Goal: Task Accomplishment & Management: Manage account settings

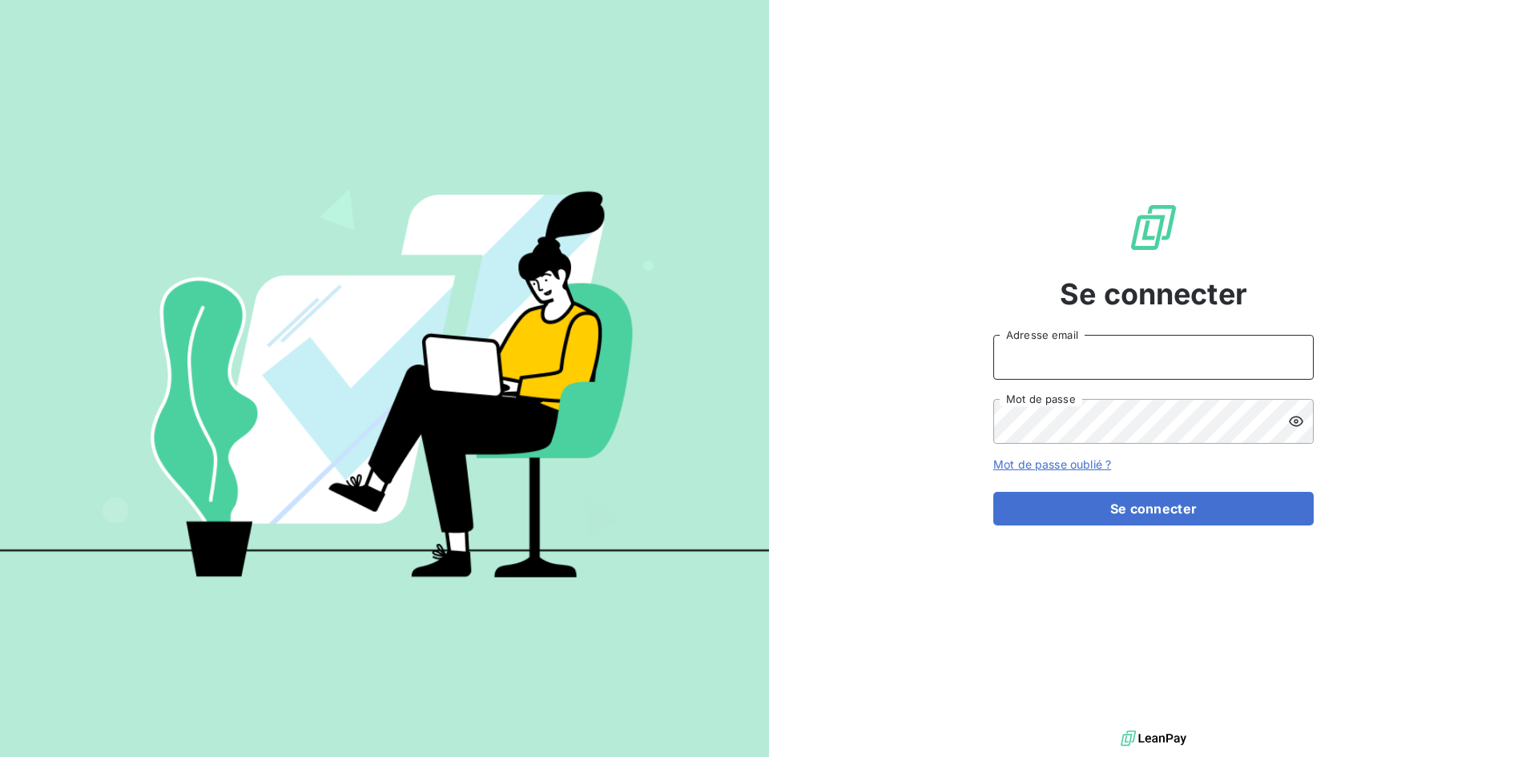
click at [1087, 358] on input "Adresse email" at bounding box center [1153, 357] width 320 height 45
type input "[EMAIL_ADDRESS][DOMAIN_NAME]"
click at [993, 492] on button "Se connecter" at bounding box center [1153, 509] width 320 height 34
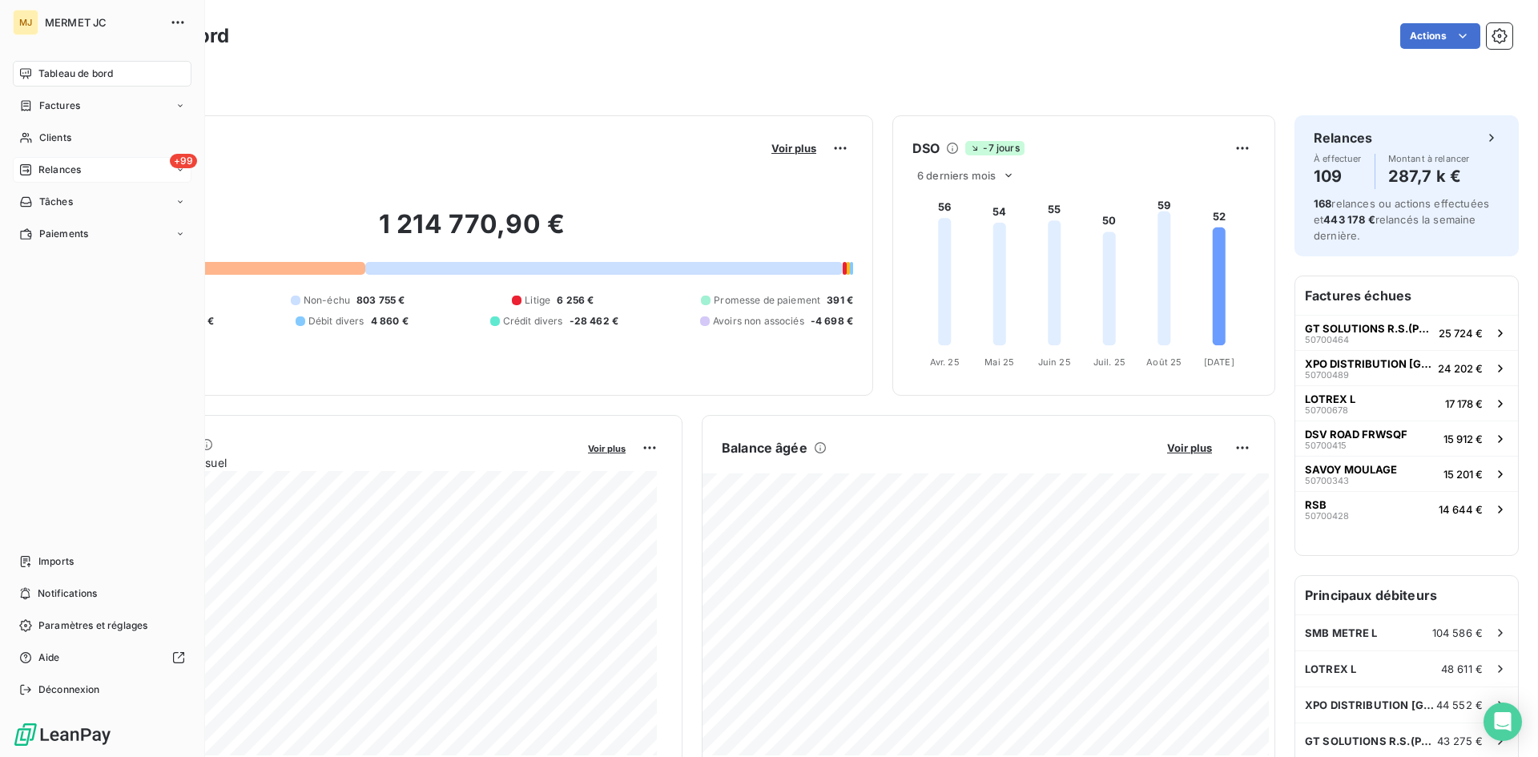
click at [82, 167] on div "+99 Relances" at bounding box center [102, 170] width 179 height 26
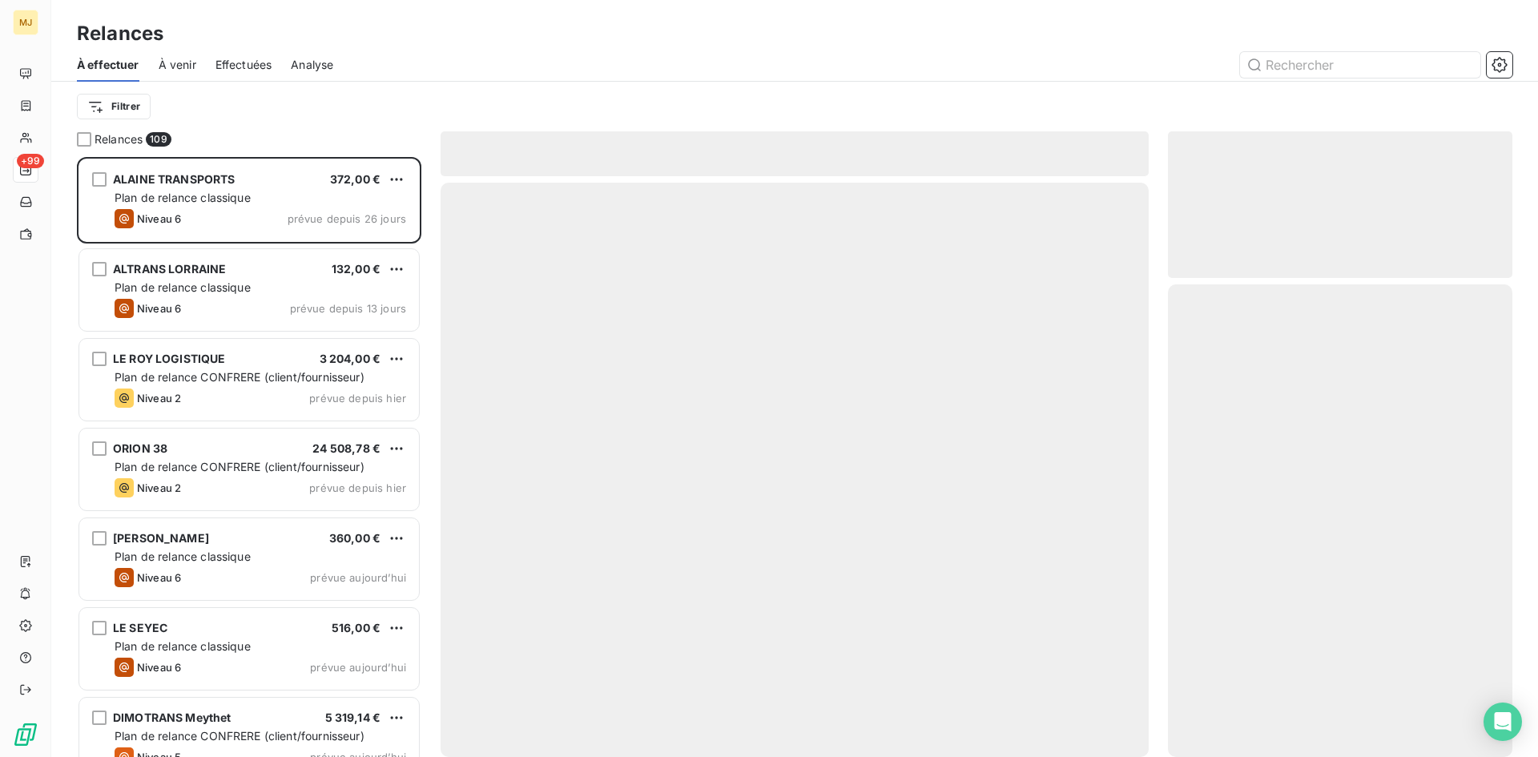
scroll to position [588, 332]
